Goal: Task Accomplishment & Management: Complete application form

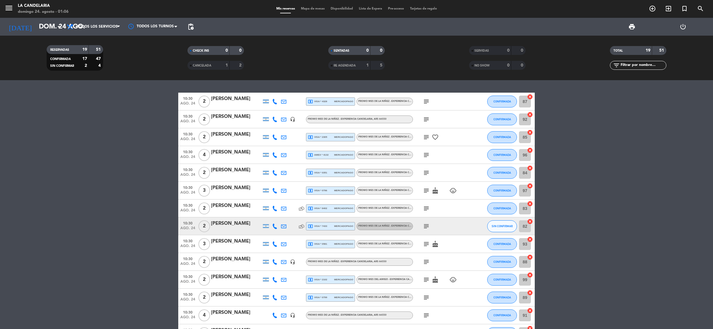
click at [346, 6] on div "menu LA [PERSON_NAME][DATE] 24. agosto - 01:06 Mis reservas Mapa de mesas Dispo…" at bounding box center [356, 9] width 713 height 18
click at [345, 8] on span "Disponibilidad" at bounding box center [342, 8] width 28 height 3
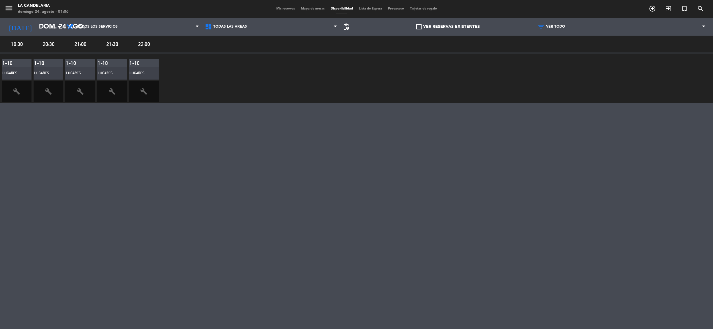
click at [2, 4] on div "menu LA [PERSON_NAME][DATE] 24. agosto - 01:06" at bounding box center [89, 9] width 178 height 14
click at [8, 4] on icon "menu" at bounding box center [8, 8] width 9 height 9
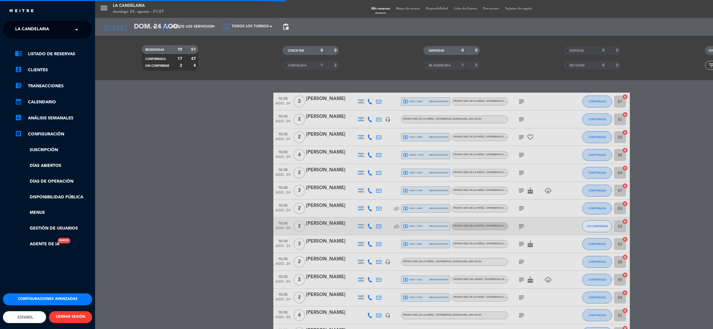
click at [189, 103] on div "menu LA [PERSON_NAME][DATE] 24. agosto - 01:07 Mis reservas Mapa de mesas Dispo…" at bounding box center [451, 164] width 713 height 329
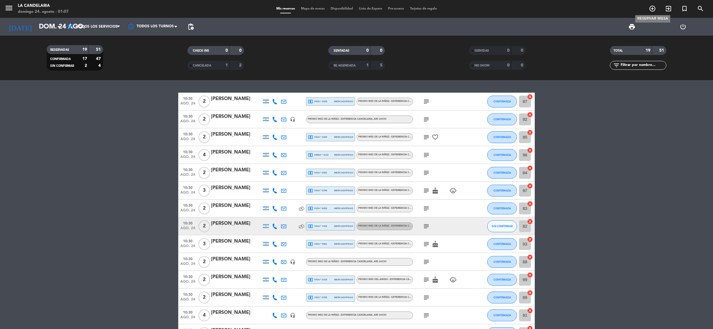
click at [651, 11] on icon "add_circle_outline" at bounding box center [652, 8] width 7 height 7
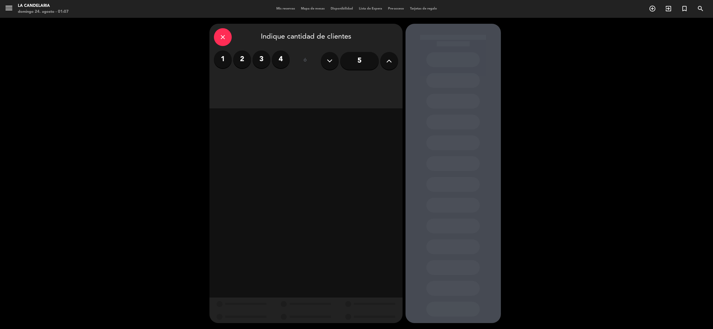
click at [247, 59] on label "2" at bounding box center [242, 60] width 18 height 18
click at [274, 79] on div "Almuerzo" at bounding box center [260, 81] width 92 height 12
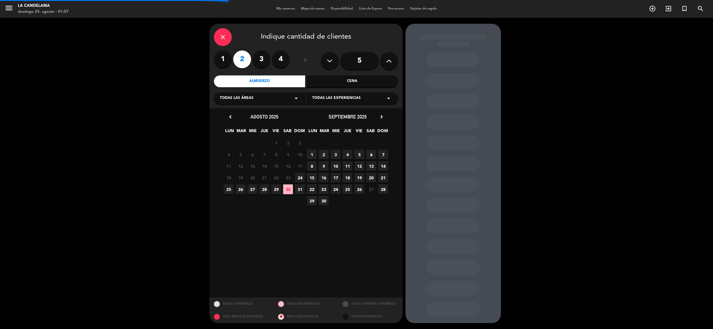
click at [277, 95] on div "Todas las áreas arrow_drop_down" at bounding box center [260, 98] width 92 height 12
click at [263, 118] on div "LUGARES" at bounding box center [260, 109] width 92 height 25
click at [265, 114] on div "LUGARES" at bounding box center [260, 113] width 80 height 6
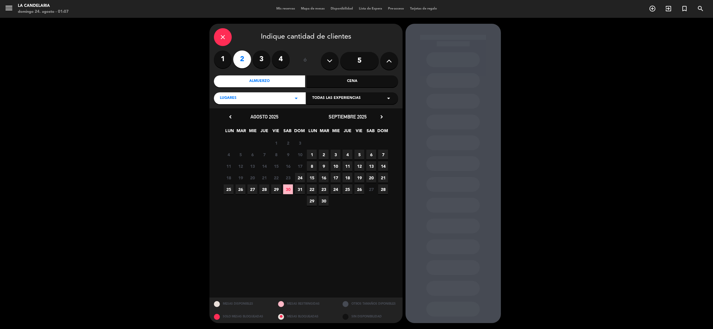
click at [382, 153] on span "7" at bounding box center [383, 155] width 10 height 10
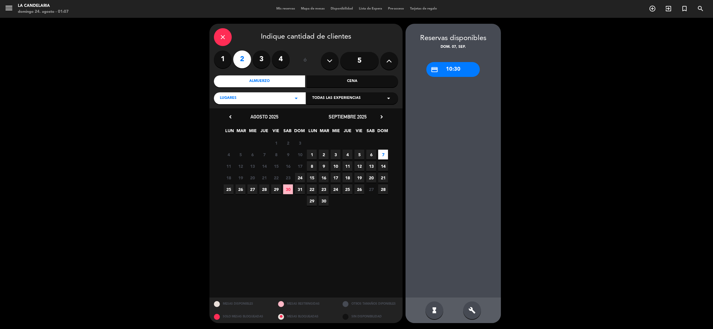
click at [454, 71] on div "credit_card 10:30" at bounding box center [452, 69] width 53 height 15
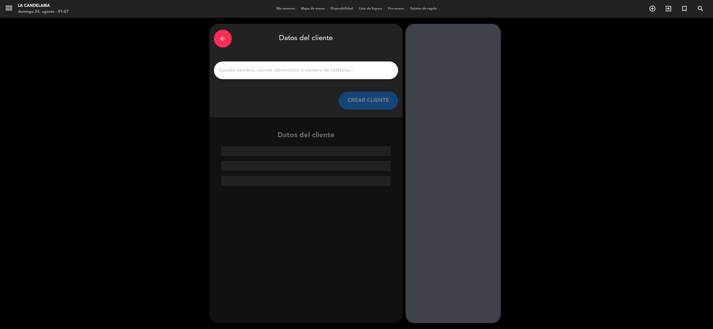
click at [216, 27] on div "arrow_back Datos del cliente CREAR CLIENTE" at bounding box center [305, 71] width 193 height 94
click at [226, 35] on div "arrow_back" at bounding box center [223, 39] width 18 height 18
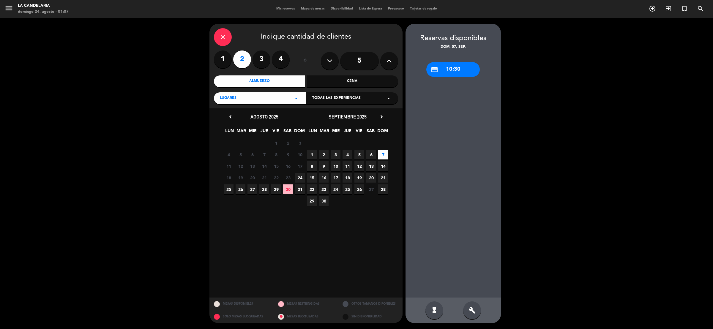
click at [229, 36] on div "close" at bounding box center [223, 37] width 18 height 18
